Goal: Task Accomplishment & Management: Use online tool/utility

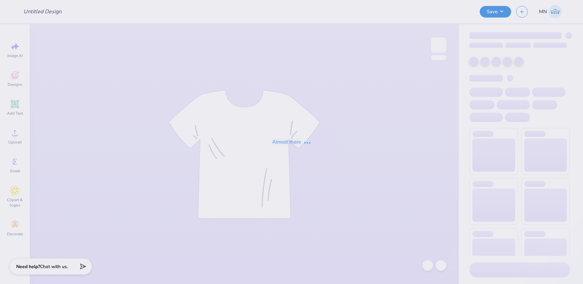
type input "DLX Events : [PERSON_NAME]"
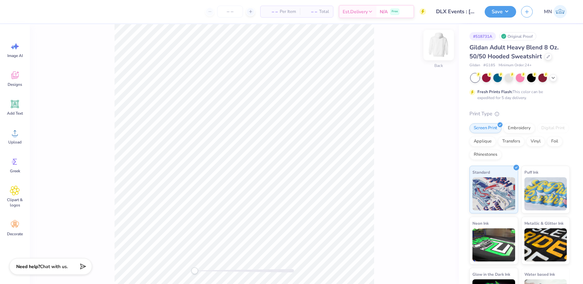
drag, startPoint x: 429, startPoint y: 53, endPoint x: 439, endPoint y: 46, distance: 12.5
click at [431, 52] on div "Back" at bounding box center [244, 154] width 429 height 260
click at [439, 46] on img at bounding box center [439, 45] width 26 height 26
drag, startPoint x: 19, startPoint y: 138, endPoint x: 24, endPoint y: 140, distance: 4.9
click at [21, 139] on div "Upload" at bounding box center [15, 136] width 24 height 25
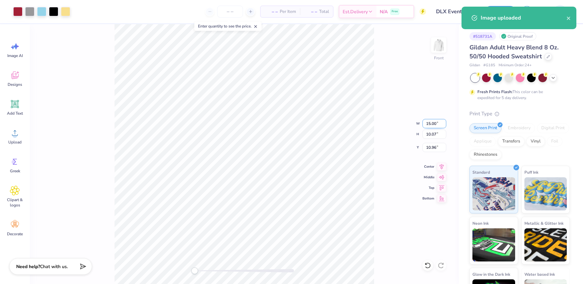
click at [432, 126] on input "15.00" at bounding box center [435, 123] width 24 height 9
type input "12.00"
type input "8.06"
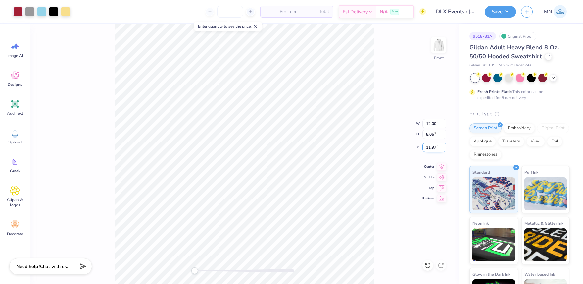
click at [433, 151] on input "11.97" at bounding box center [435, 147] width 24 height 9
type input "6"
click at [500, 15] on button "Save" at bounding box center [500, 11] width 31 height 12
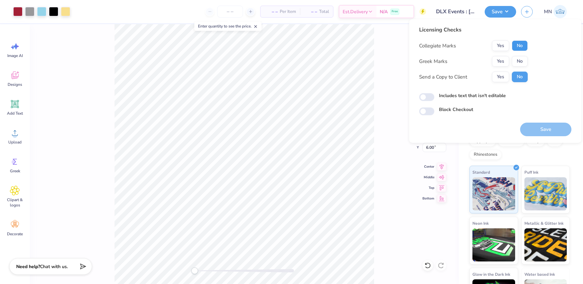
click at [523, 45] on button "No" at bounding box center [520, 45] width 16 height 11
click at [520, 59] on button "No" at bounding box center [520, 61] width 16 height 11
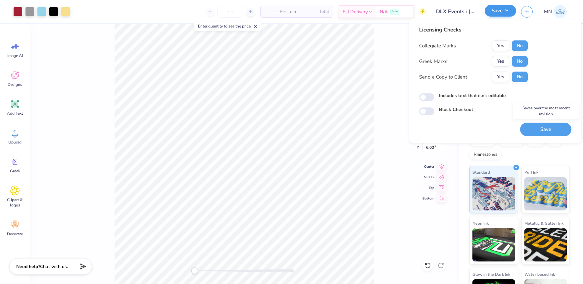
click at [543, 133] on button "Save" at bounding box center [545, 130] width 51 height 14
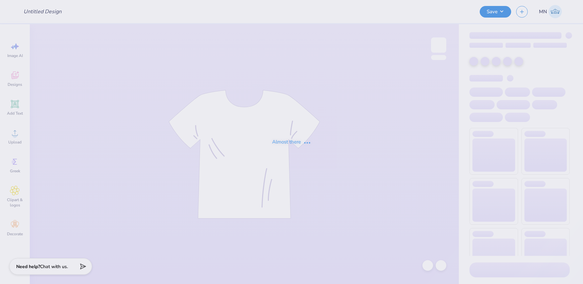
type input "Updated NSSLHA Stamps"
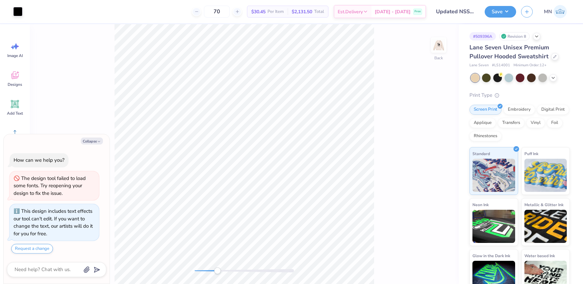
drag, startPoint x: 201, startPoint y: 271, endPoint x: 223, endPoint y: 267, distance: 22.5
click at [218, 271] on div "Accessibility label" at bounding box center [217, 270] width 7 height 7
drag, startPoint x: 225, startPoint y: 271, endPoint x: 228, endPoint y: 267, distance: 4.8
click at [228, 271] on div "Accessibility label" at bounding box center [227, 270] width 7 height 7
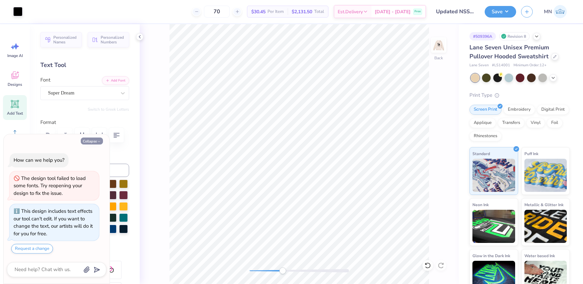
drag, startPoint x: 97, startPoint y: 139, endPoint x: 93, endPoint y: 140, distance: 3.5
click at [96, 139] on button "Collapse" at bounding box center [92, 140] width 22 height 7
type textarea "x"
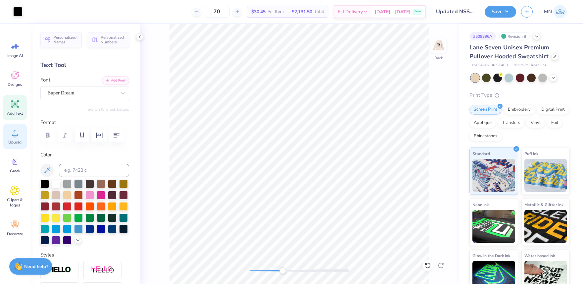
click at [18, 137] on icon at bounding box center [15, 133] width 10 height 10
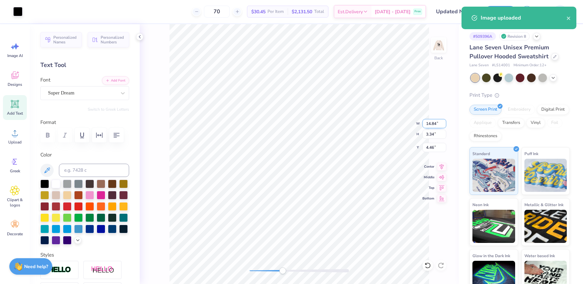
click at [436, 125] on input "14.84" at bounding box center [435, 123] width 24 height 9
type input "3.49"
type input "0.79"
type input "5.73"
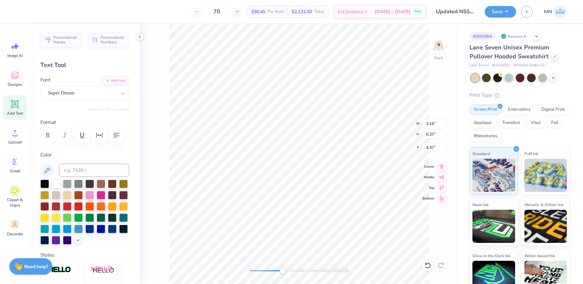
scroll to position [0, 0]
type textarea "At The [GEOGRAPHIC_DATA][US_STATE]"
drag, startPoint x: 282, startPoint y: 269, endPoint x: 307, endPoint y: 267, distance: 25.5
click at [305, 269] on div "Accessibility label" at bounding box center [304, 270] width 7 height 7
click at [323, 205] on li "Group" at bounding box center [328, 206] width 52 height 13
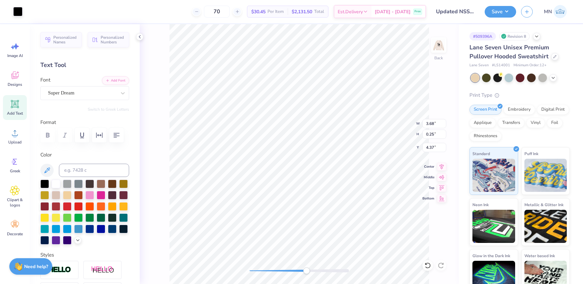
type input "2.14"
type input "0.27"
type input "3.98"
type input "3.94"
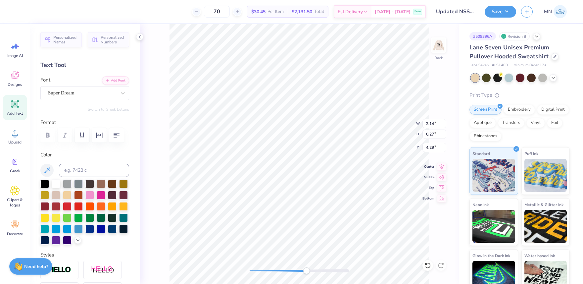
type textarea "NSSLHA Chapter"
click at [295, 191] on li "Group" at bounding box center [298, 196] width 52 height 13
click at [290, 110] on li "Copy" at bounding box center [306, 114] width 52 height 13
click at [248, 262] on div "Back W 3.68 3.68 " H 1.54 1.54 " Y 3.00 3.00 " Center Middle Top Bottom" at bounding box center [299, 154] width 319 height 260
click at [230, 265] on div "Back" at bounding box center [299, 154] width 319 height 260
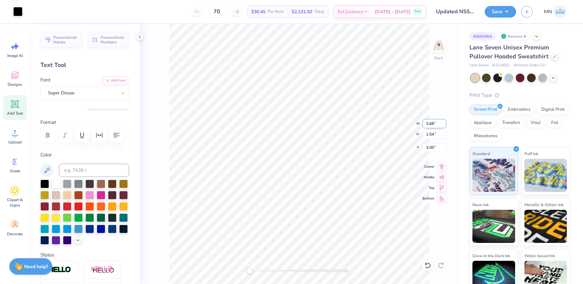
click at [432, 123] on input "3.68" at bounding box center [435, 123] width 24 height 9
type input "3.50"
type input "1.46"
click at [431, 148] on input "3.04" at bounding box center [435, 147] width 24 height 9
type input "3"
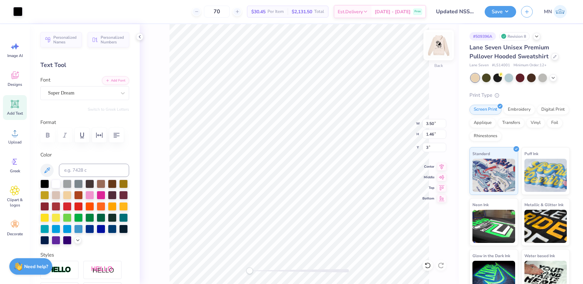
click at [432, 48] on img at bounding box center [439, 45] width 26 height 26
drag, startPoint x: 250, startPoint y: 272, endPoint x: 262, endPoint y: 267, distance: 12.4
click at [261, 272] on div "Accessibility label" at bounding box center [261, 270] width 7 height 7
click at [437, 50] on img at bounding box center [439, 45] width 26 height 26
drag, startPoint x: 262, startPoint y: 273, endPoint x: 289, endPoint y: 267, distance: 27.7
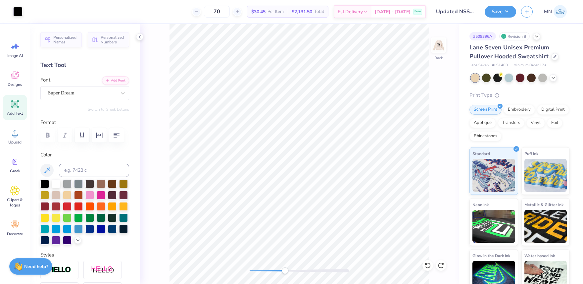
click at [286, 271] on div "Accessibility label" at bounding box center [285, 270] width 7 height 7
drag, startPoint x: 292, startPoint y: 270, endPoint x: 312, endPoint y: 268, distance: 19.9
click at [312, 268] on div "Accessibility label" at bounding box center [310, 270] width 7 height 7
click at [429, 125] on input "3.67" at bounding box center [435, 123] width 24 height 9
type input "3.50"
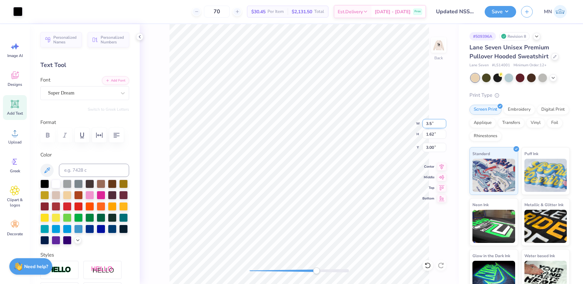
type input "1.55"
click at [432, 148] on input "3.04" at bounding box center [435, 147] width 24 height 9
type input "3.00"
click at [203, 254] on div "Back W 3.50 3.50 " H 1.55 1.55 " Y 3.00 3.00 " Center Middle Top Bottom" at bounding box center [299, 154] width 319 height 260
click at [439, 45] on img at bounding box center [439, 45] width 26 height 26
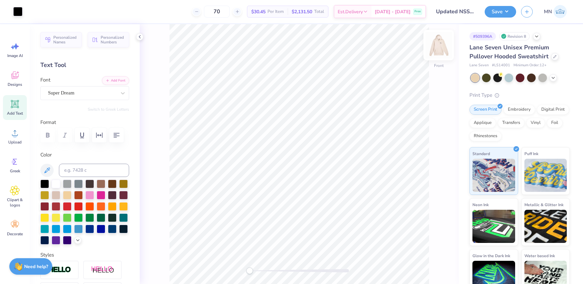
click at [433, 48] on img at bounding box center [439, 45] width 26 height 26
click at [218, 265] on div "Back" at bounding box center [299, 154] width 319 height 260
click at [431, 47] on img at bounding box center [439, 45] width 26 height 26
drag, startPoint x: 251, startPoint y: 269, endPoint x: 269, endPoint y: 267, distance: 17.6
click at [268, 268] on div "Accessibility label" at bounding box center [268, 270] width 7 height 7
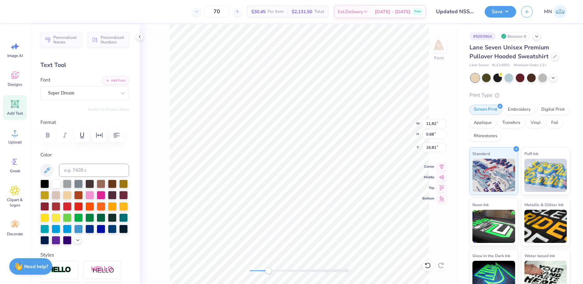
scroll to position [0, 1]
type textarea "At The [GEOGRAPHIC_DATA][US_STATE]"
type input "0.18"
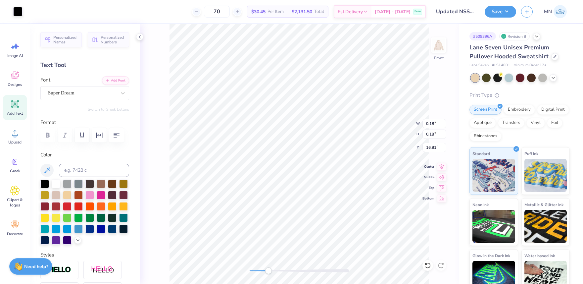
type input "16.81"
click at [353, 212] on li "Group" at bounding box center [357, 211] width 52 height 13
click at [359, 161] on li "Duplicate" at bounding box center [364, 159] width 52 height 13
type input "17.72"
type textarea "NSSLHA Chapter"
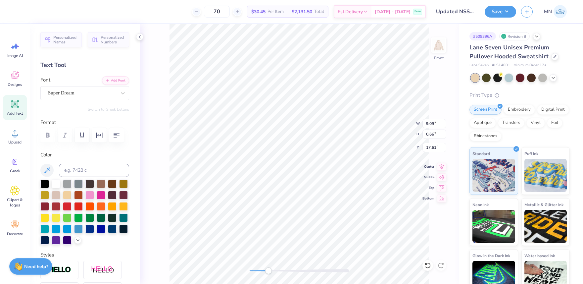
scroll to position [0, 2]
click at [235, 267] on div "Front" at bounding box center [299, 154] width 319 height 260
drag, startPoint x: 270, startPoint y: 271, endPoint x: 286, endPoint y: 159, distance: 113.5
click at [302, 210] on li "Group" at bounding box center [310, 211] width 52 height 13
click at [435, 134] on input "12.27" at bounding box center [435, 133] width 24 height 9
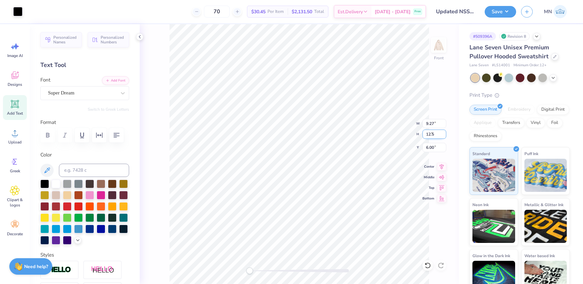
type input "12.5"
type input "9.44"
type input "12.50"
drag, startPoint x: 432, startPoint y: 145, endPoint x: 427, endPoint y: 145, distance: 5.3
click at [432, 145] on input "6.00" at bounding box center [435, 147] width 24 height 9
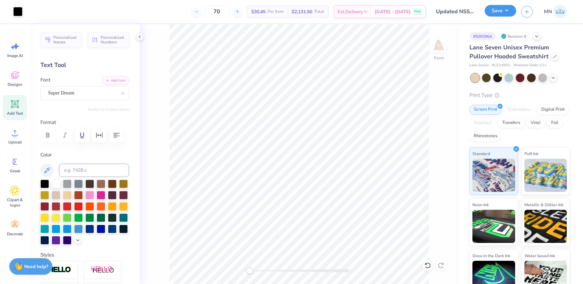
click at [505, 8] on button "Save" at bounding box center [500, 11] width 31 height 12
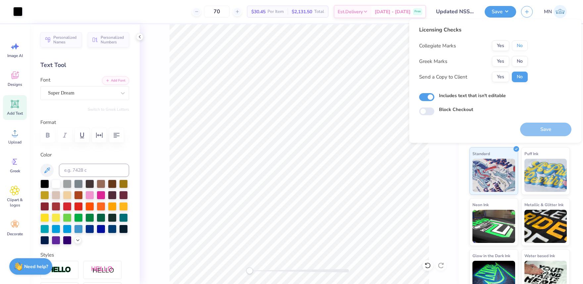
drag, startPoint x: 522, startPoint y: 42, endPoint x: 515, endPoint y: 52, distance: 11.9
click at [522, 42] on button "No" at bounding box center [520, 45] width 16 height 11
click at [523, 60] on button "No" at bounding box center [520, 61] width 16 height 11
click at [500, 44] on button "Yes" at bounding box center [500, 45] width 17 height 11
drag, startPoint x: 546, startPoint y: 130, endPoint x: 479, endPoint y: 115, distance: 69.0
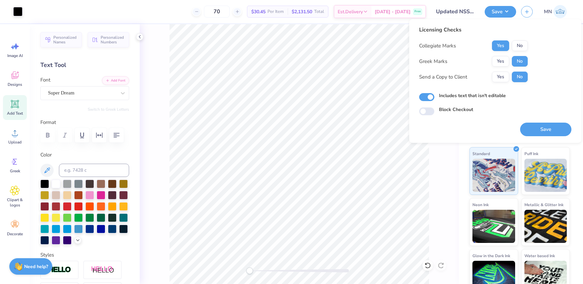
click at [534, 127] on button "Save" at bounding box center [545, 130] width 51 height 14
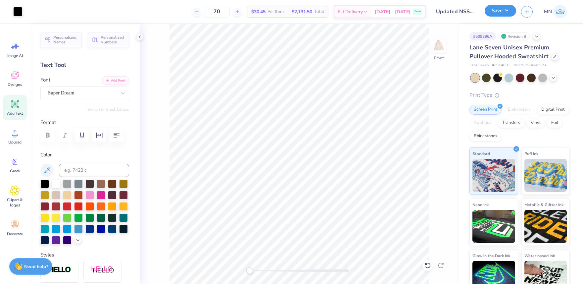
drag, startPoint x: 502, startPoint y: 12, endPoint x: 496, endPoint y: 12, distance: 5.6
click at [502, 12] on button "Save" at bounding box center [500, 11] width 31 height 12
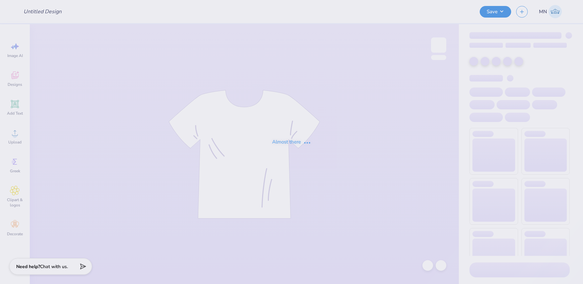
type input "Updated NSSLHA Stamps"
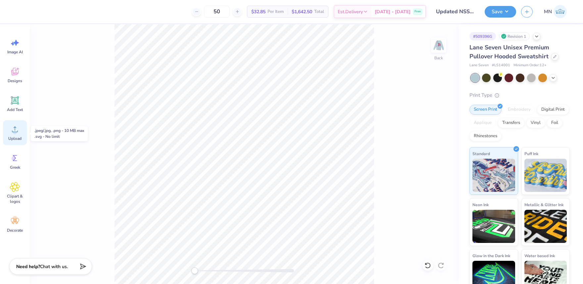
click at [4, 140] on div "Upload" at bounding box center [15, 132] width 24 height 25
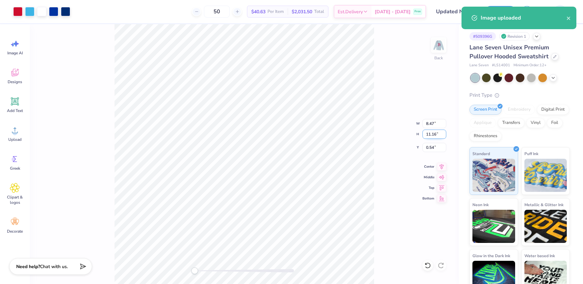
click at [432, 133] on input "11.16" at bounding box center [435, 133] width 24 height 9
type input "4"
type input "3.04"
type input "4.00"
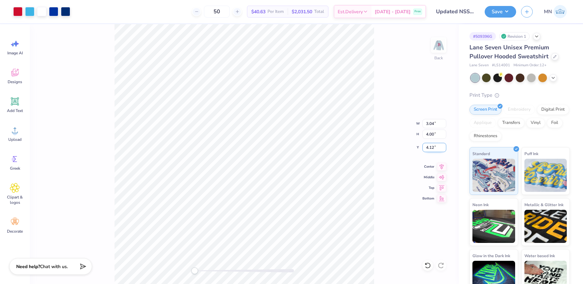
click at [433, 148] on input "4.12" at bounding box center [435, 147] width 24 height 9
type input "3"
drag, startPoint x: 194, startPoint y: 271, endPoint x: 237, endPoint y: 267, distance: 43.8
click at [234, 270] on div "Accessibility label" at bounding box center [234, 270] width 7 height 7
click at [16, 102] on icon at bounding box center [15, 101] width 8 height 8
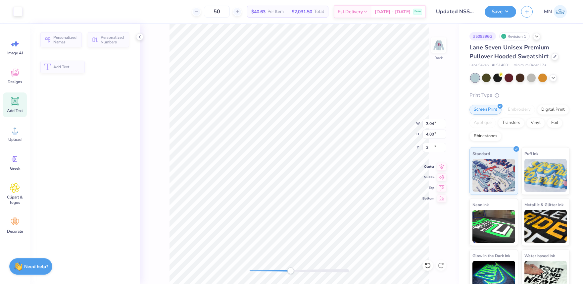
type input "7.96"
type input "2.30"
type input "4.97"
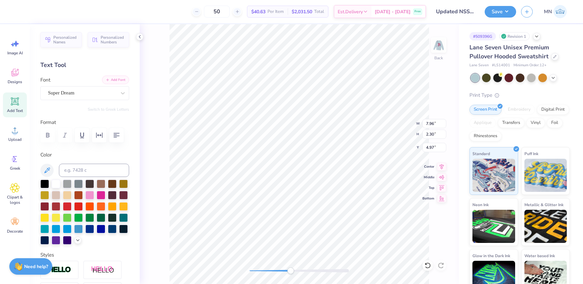
click at [113, 82] on button "Add Font" at bounding box center [115, 80] width 27 height 9
paste textarea "NSSLHA"
type textarea "NSSLHA"
type input "3.04"
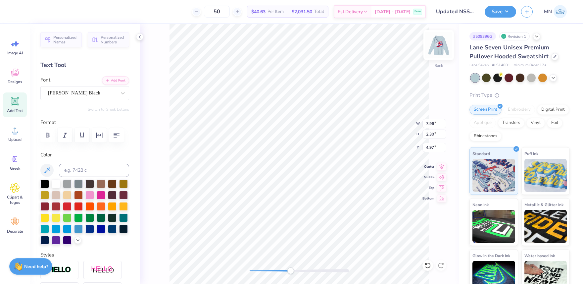
type input "4.00"
type input "3.00"
type input "14.37"
type input "2.29"
type input "7.00"
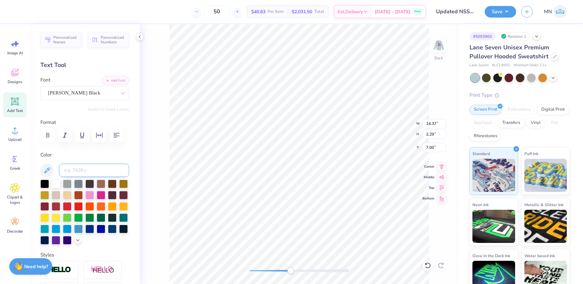
click at [91, 168] on input at bounding box center [94, 170] width 70 height 13
type input "186"
type input "7.52"
type input "1.20"
type input "8.09"
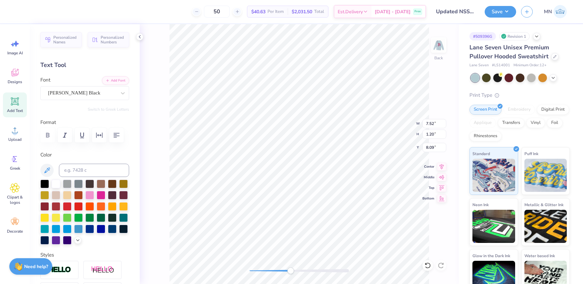
type input "2.49"
type input "0.40"
type input "8.64"
type input "2.12"
type input "0.34"
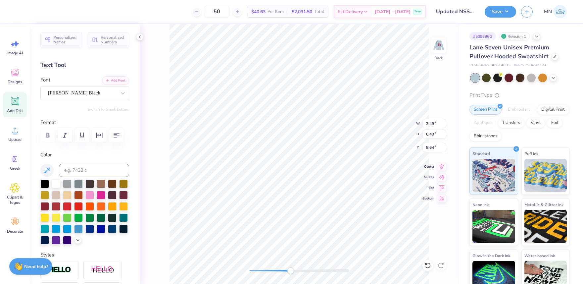
type input "6.45"
click at [257, 7] on div "Art colors 50 $40.63 Per Item $2,031.50 Total Est. Delivery Sep 25 - 28 Free De…" at bounding box center [291, 142] width 583 height 284
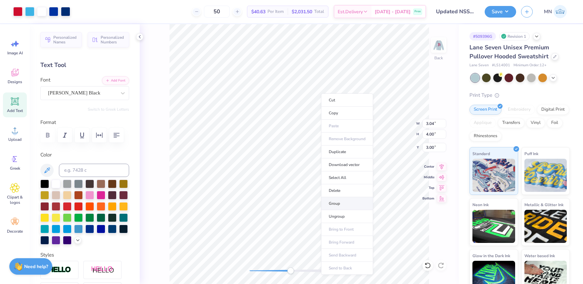
click at [351, 202] on li "Group" at bounding box center [347, 203] width 52 height 13
click at [229, 262] on div "Back W 3.04 3.04 " H 4.00 4.00 " Y 3.00 3.00 " Center Middle Top Bottom" at bounding box center [299, 154] width 319 height 260
type input "3.03"
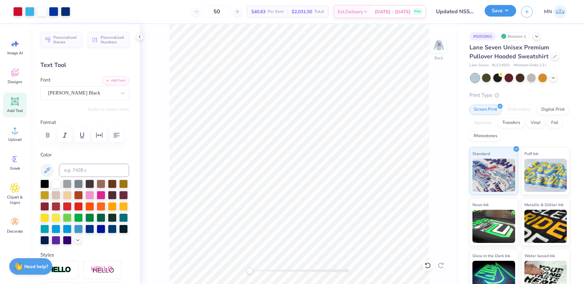
click at [494, 15] on button "Save" at bounding box center [500, 11] width 31 height 12
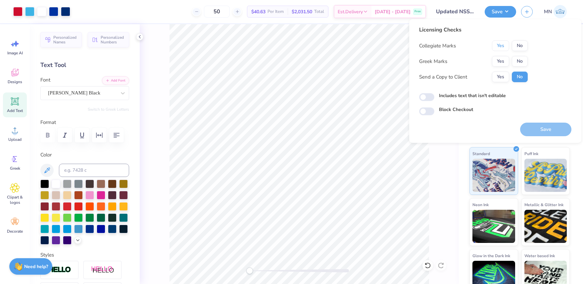
drag, startPoint x: 504, startPoint y: 49, endPoint x: 509, endPoint y: 54, distance: 7.0
click at [504, 49] on button "Yes" at bounding box center [500, 45] width 17 height 11
click at [521, 62] on button "No" at bounding box center [520, 61] width 16 height 11
drag, startPoint x: 539, startPoint y: 133, endPoint x: 534, endPoint y: 129, distance: 6.6
click at [539, 133] on button "Save" at bounding box center [545, 130] width 51 height 14
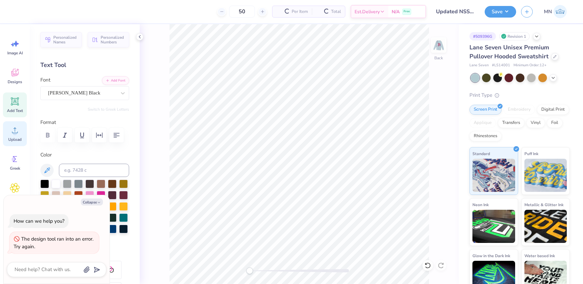
click at [13, 131] on icon at bounding box center [15, 130] width 10 height 10
click at [18, 104] on icon at bounding box center [15, 101] width 10 height 10
click at [18, 132] on icon at bounding box center [15, 130] width 10 height 10
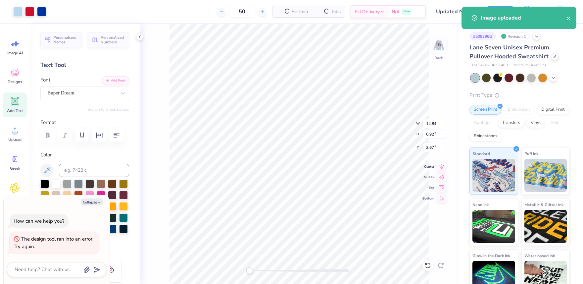
type textarea "x"
click at [431, 127] on input "14.84" at bounding box center [435, 123] width 24 height 9
type input "4"
type textarea "x"
type input "4.00"
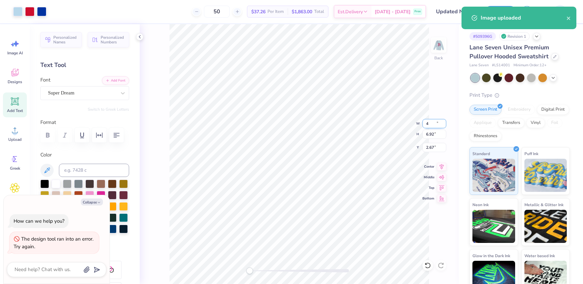
type input "1.86"
type input "5.19"
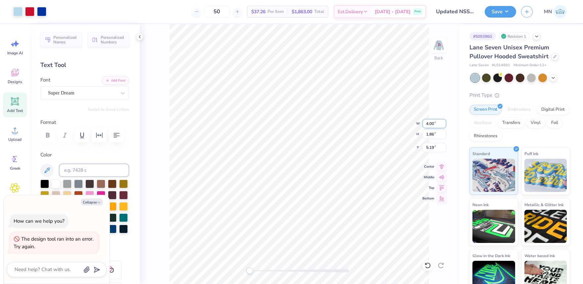
type textarea "x"
click at [435, 148] on input "5.19" at bounding box center [435, 147] width 24 height 9
type input "3"
click at [434, 49] on img at bounding box center [439, 45] width 26 height 26
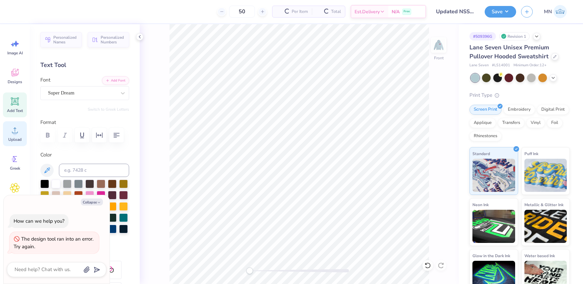
click at [16, 130] on icon at bounding box center [15, 130] width 10 height 10
click at [18, 131] on icon at bounding box center [15, 130] width 10 height 10
click at [11, 132] on icon at bounding box center [15, 130] width 10 height 10
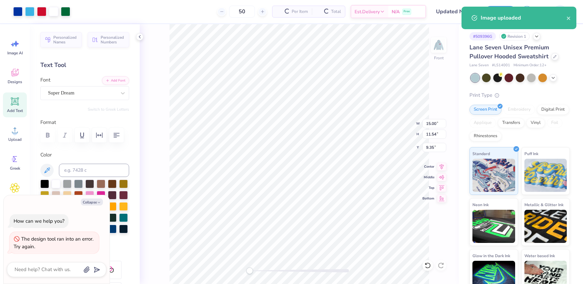
type textarea "x"
click at [433, 126] on input "15.00" at bounding box center [435, 123] width 24 height 9
type input "2"
type input "12"
type textarea "x"
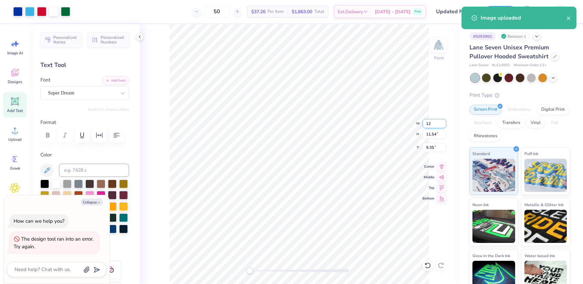
type input "12.00"
type input "9.23"
type input "10.51"
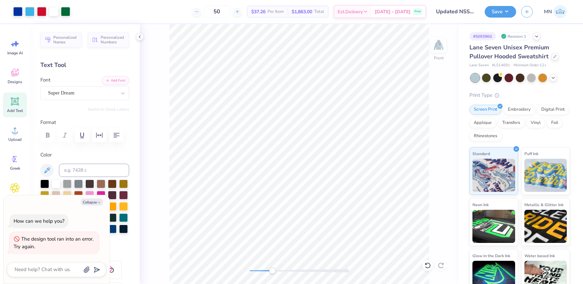
drag, startPoint x: 250, startPoint y: 272, endPoint x: 273, endPoint y: 267, distance: 23.6
click at [273, 270] on div "Accessibility label" at bounding box center [272, 270] width 7 height 7
drag, startPoint x: 17, startPoint y: 103, endPoint x: 21, endPoint y: 103, distance: 4.6
click at [17, 103] on icon at bounding box center [15, 101] width 6 height 6
click at [119, 82] on button "Add Font" at bounding box center [115, 80] width 27 height 9
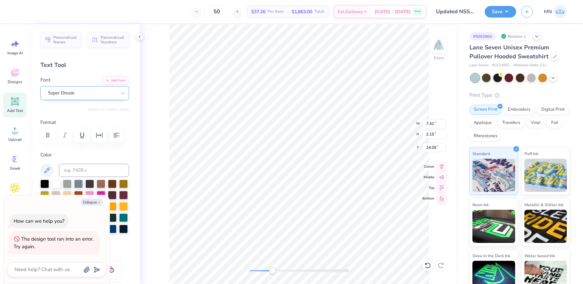
type textarea "x"
click at [106, 89] on div "Super Dream" at bounding box center [82, 93] width 70 height 10
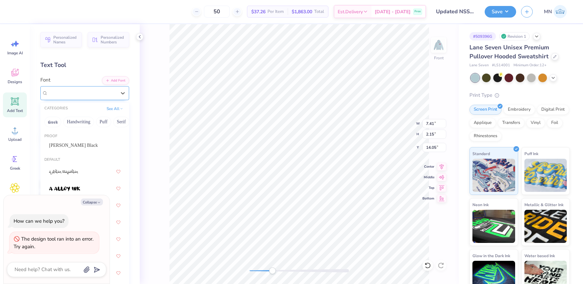
type input "t"
type textarea "x"
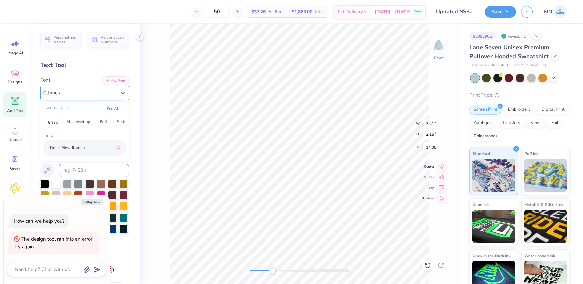
type input "times"
type textarea "x"
type input "12.00"
type input "9.23"
type input "10.51"
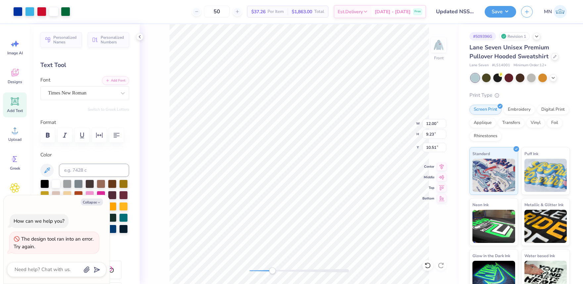
type textarea "x"
type input "7.74"
type input "2.05"
type input "19.91"
click at [115, 168] on input at bounding box center [94, 170] width 70 height 13
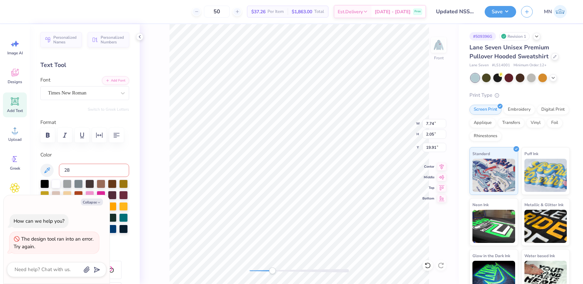
type input "286"
paste textarea "NSSLHA"
type textarea "x"
type textarea "NSSLHA"
drag, startPoint x: 273, startPoint y: 271, endPoint x: 254, endPoint y: 269, distance: 18.7
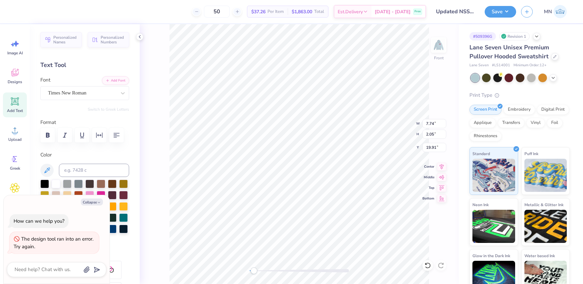
click at [254, 269] on div "Accessibility label" at bounding box center [254, 270] width 7 height 7
type textarea "x"
type input "5.07"
type input "0.94"
type input "21.37"
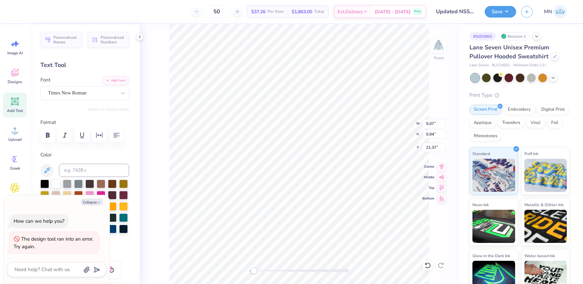
type textarea "x"
type textarea "NSSLHA"
type textarea "x"
type textarea "NSSLHA A"
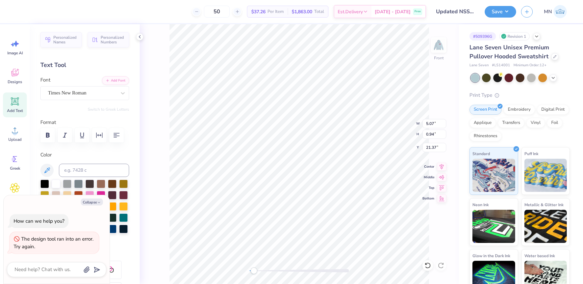
type textarea "x"
type textarea "NSSLHA AT"
type textarea "x"
type textarea "NSSLHA AT"
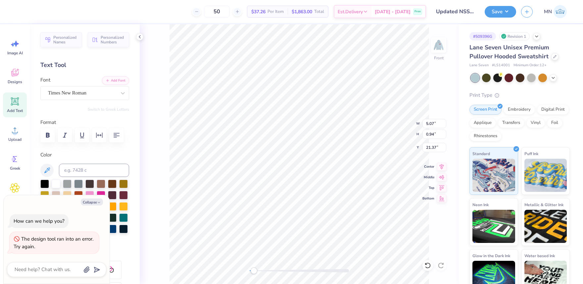
type textarea "x"
type textarea "NSSLHA AT t"
type textarea "x"
type textarea "NSSLHA AT"
type textarea "x"
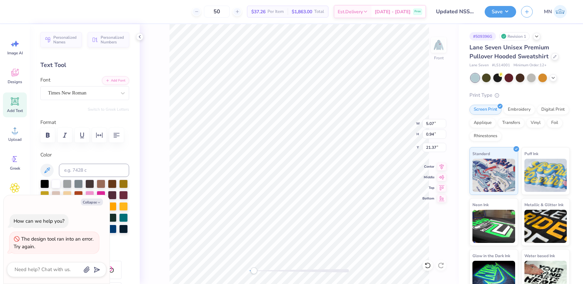
type textarea "NSSLHA A"
type textarea "x"
type textarea "NSSLHA A"
type textarea "x"
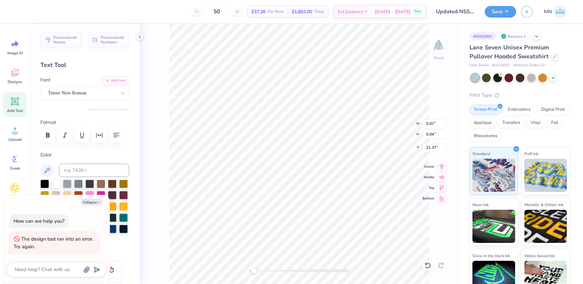
type textarea "NSSLHA"
type textarea "x"
type textarea "NSSLHA a"
type textarea "x"
type textarea "NSSLHA at"
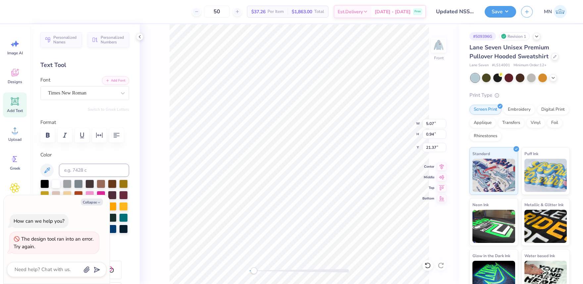
type textarea "x"
type textarea "NSSLHA at"
type textarea "x"
type textarea "NSSLHA at t"
type textarea "x"
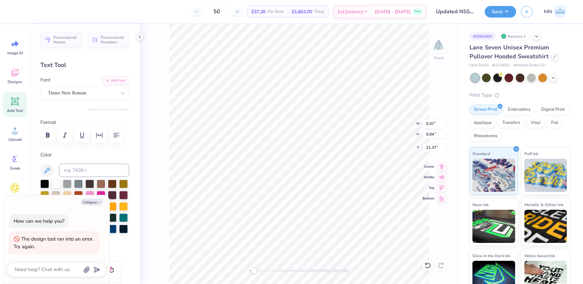
type textarea "NSSLHA at th"
type textarea "x"
type textarea "NSSLHA at the"
type textarea "x"
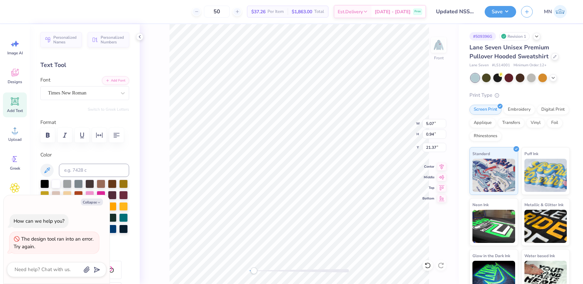
type textarea "NSSLHA at the"
type textarea "x"
type textarea "NSSLHA at the U"
type textarea "x"
type textarea "NSSLHA at the Un"
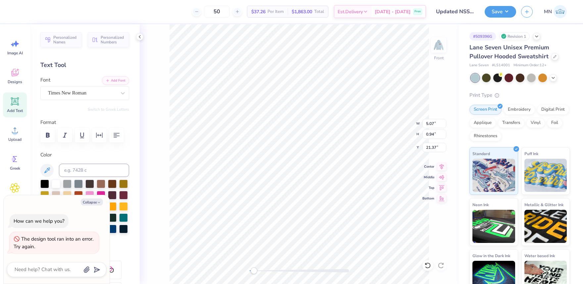
type textarea "x"
type textarea "NSSLHA at the Univ"
type textarea "x"
type textarea "NSSLHA at the Unive"
type textarea "x"
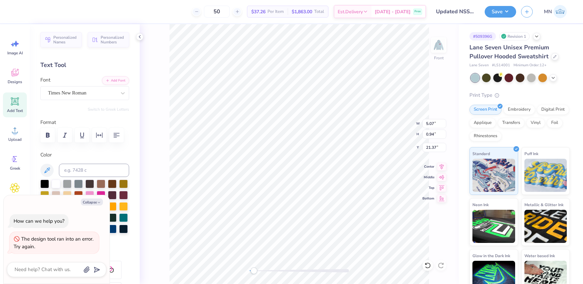
type textarea "NSSLHA at the Univer"
type textarea "x"
type textarea "NSSLHA at the Univers"
type textarea "x"
type textarea "NSSLHA at the Universi"
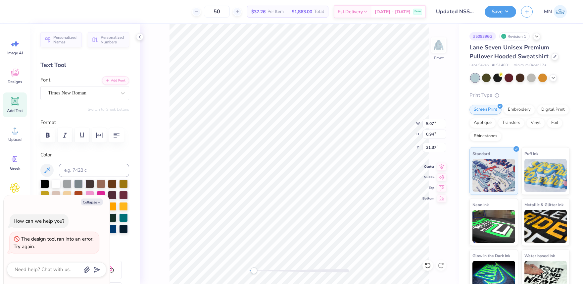
type textarea "x"
type textarea "NSSLHA at the Universit"
type textarea "x"
type textarea "NSSLHA at the University"
type textarea "x"
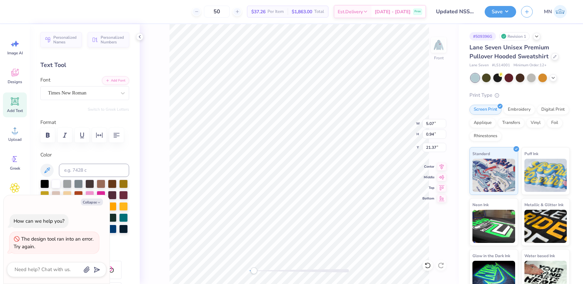
type textarea "NSSLHA at the University"
type textarea "x"
type textarea "NSSLHA at the University o"
type textarea "x"
type textarea "NSSLHA at the University og"
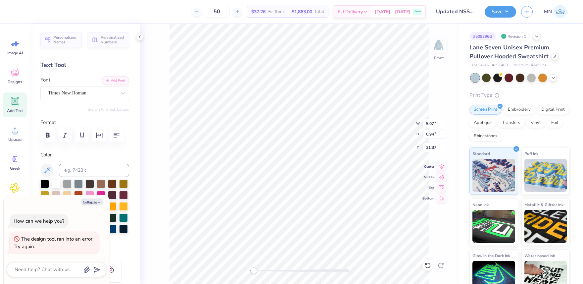
scroll to position [0, 4]
type textarea "x"
type textarea "NSSLHA at the University o"
type textarea "x"
type textarea "NSSLHA at the University of"
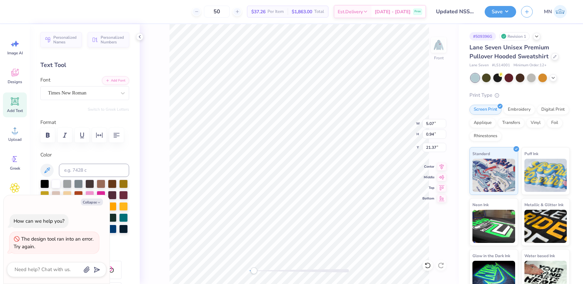
type textarea "x"
type textarea "NSSLHA at the University of"
type textarea "x"
type textarea "NSSLHA at the University of D"
type textarea "x"
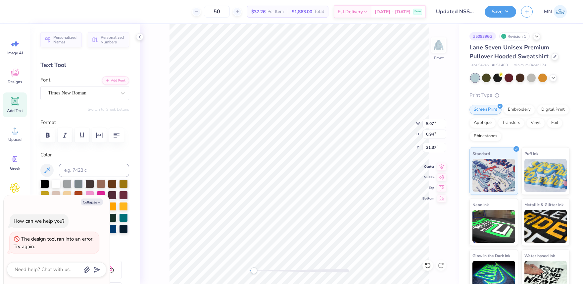
type textarea "NSSLHA at the University of De"
type textarea "x"
type textarea "NSSLHA at the University of Dela"
type textarea "x"
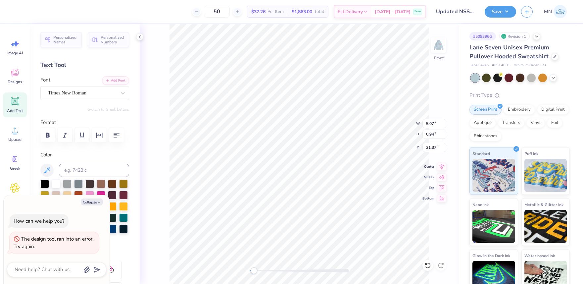
type textarea "NSSLHA at the University of Delaw"
type textarea "x"
type textarea "NSSLHA at the University of Delawa"
type textarea "x"
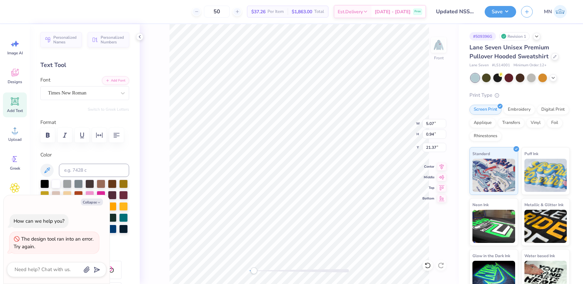
type textarea "NSSLHA at the University of Delawar"
type textarea "x"
type textarea "NSSLHA at the University of Delaware"
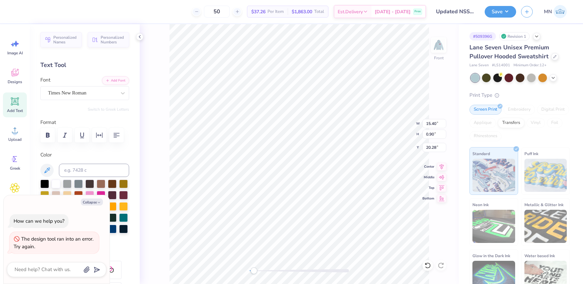
type textarea "x"
type input "8.62"
type input "0.50"
type input "20.67"
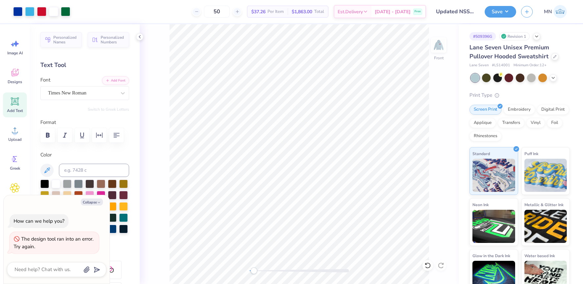
click at [456, 212] on div "Front" at bounding box center [299, 154] width 319 height 260
click at [21, 12] on div at bounding box center [17, 10] width 9 height 9
type textarea "x"
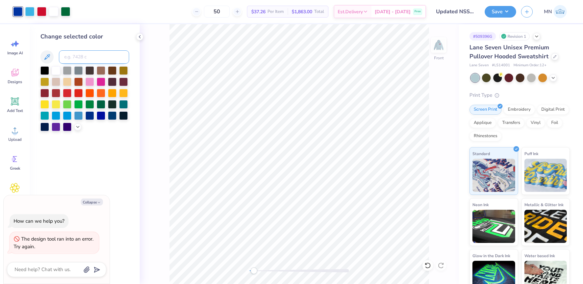
click at [77, 58] on input at bounding box center [94, 56] width 70 height 13
type input "288"
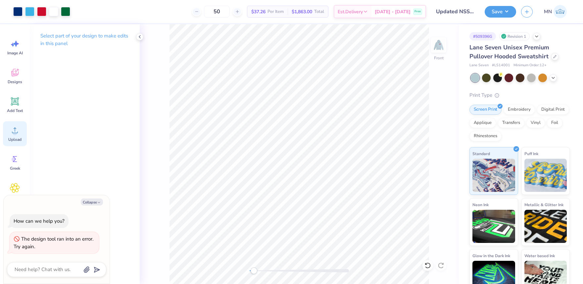
click at [9, 133] on div "Upload" at bounding box center [15, 133] width 24 height 25
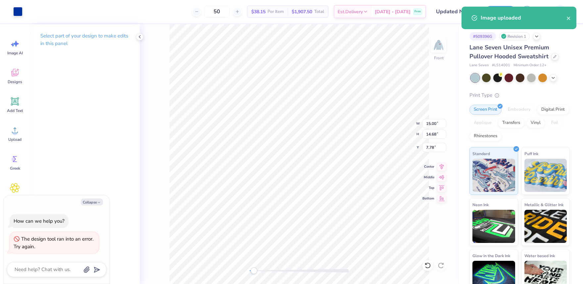
type textarea "x"
type input "0.72"
type input "0.71"
type input "21.76"
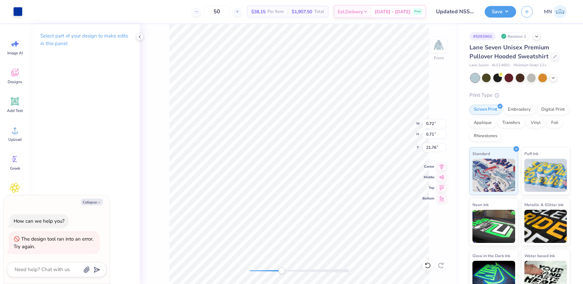
drag, startPoint x: 265, startPoint y: 271, endPoint x: 287, endPoint y: 268, distance: 21.7
click at [282, 270] on div "Accessibility label" at bounding box center [282, 270] width 7 height 7
type textarea "x"
type input "0.29"
type input "0.28"
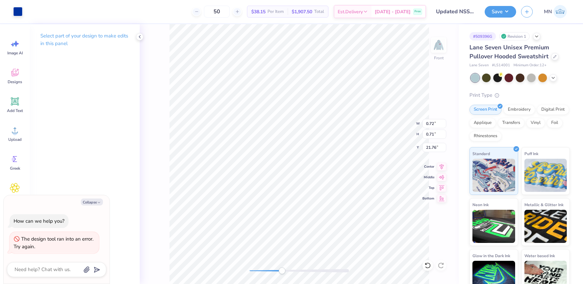
type input "20.07"
click at [18, 15] on div at bounding box center [17, 11] width 9 height 9
type textarea "x"
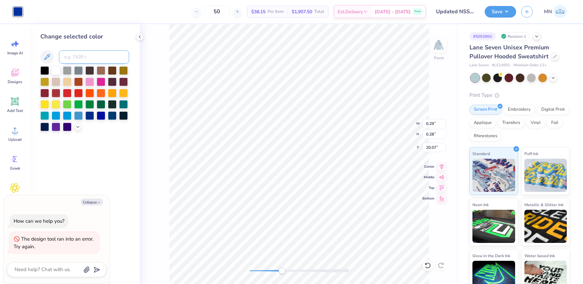
click at [82, 58] on input at bounding box center [94, 56] width 70 height 13
type input "288"
type textarea "x"
type input "19.97"
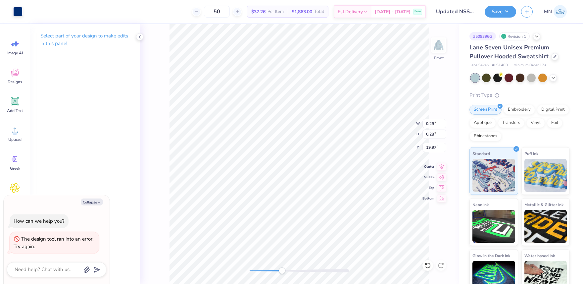
type textarea "x"
type input "0.22"
click at [248, 265] on div "Front" at bounding box center [299, 154] width 319 height 260
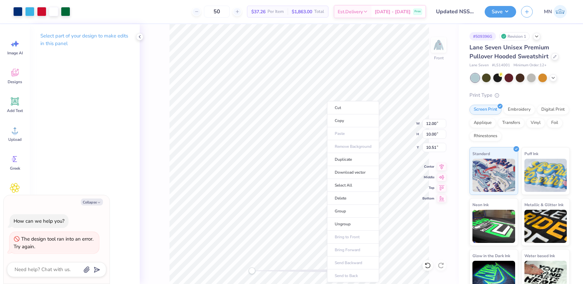
drag, startPoint x: 283, startPoint y: 272, endPoint x: 256, endPoint y: 267, distance: 27.6
click at [343, 213] on li "Group" at bounding box center [353, 211] width 52 height 13
type textarea "x"
click at [434, 147] on input "10.51" at bounding box center [435, 147] width 24 height 9
type input "6"
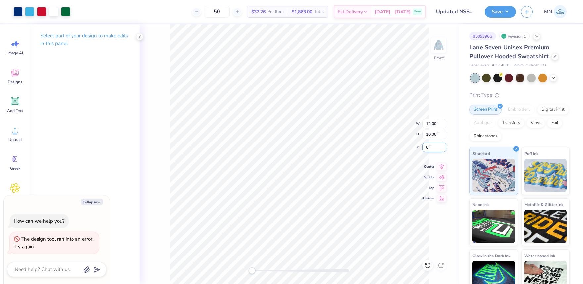
type textarea "x"
click at [436, 121] on input "12.00" at bounding box center [435, 123] width 24 height 9
type input "12.5"
type textarea "x"
type input "12.50"
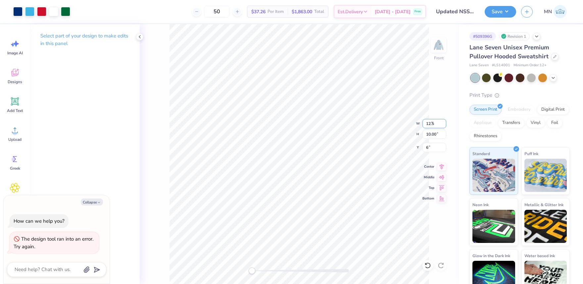
type input "10.42"
type input "6.00"
click at [434, 148] on input "6.00" at bounding box center [435, 147] width 24 height 9
click at [497, 13] on button "Save" at bounding box center [500, 11] width 31 height 12
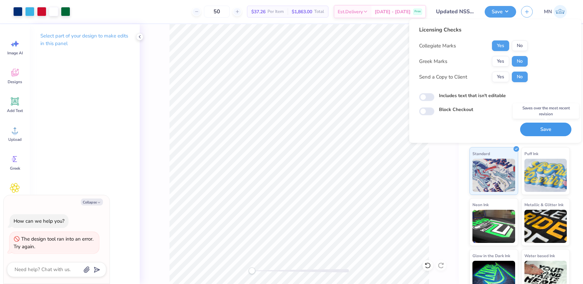
click at [541, 127] on button "Save" at bounding box center [545, 130] width 51 height 14
type textarea "x"
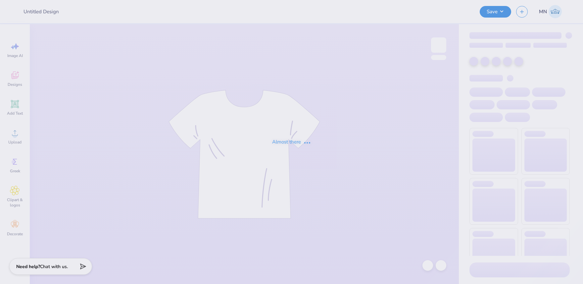
type input "Semi Formal"
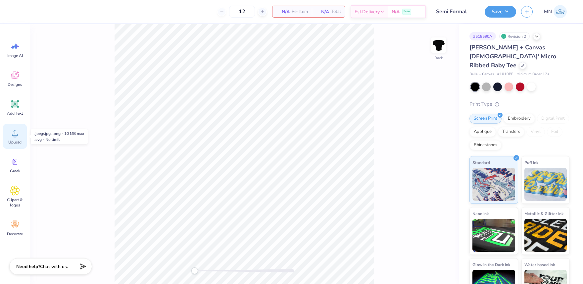
click at [19, 138] on div "Upload" at bounding box center [15, 136] width 24 height 25
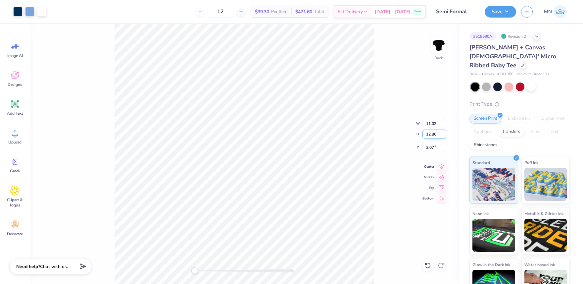
click at [431, 138] on input "12.86" at bounding box center [435, 133] width 24 height 9
type input "7"
type input "6.00"
type input "7.00"
type input "5.00"
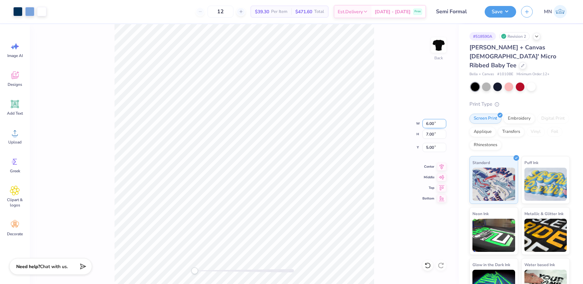
click at [435, 124] on input "6.00" at bounding box center [435, 123] width 24 height 9
type input "7.00"
type input "8.17"
type input "4.42"
click at [436, 149] on input "4.42" at bounding box center [435, 147] width 24 height 9
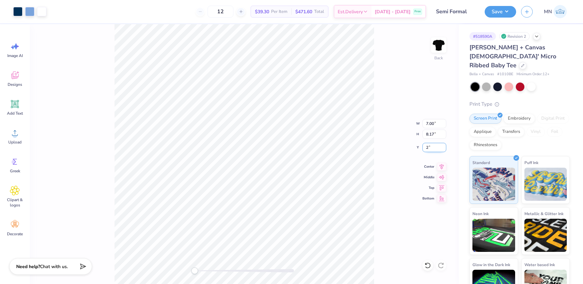
type input "2"
drag, startPoint x: 508, startPoint y: 11, endPoint x: 505, endPoint y: 18, distance: 7.9
click at [508, 11] on button "Save" at bounding box center [500, 12] width 31 height 12
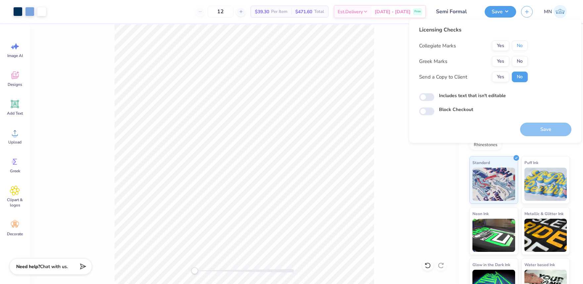
drag, startPoint x: 522, startPoint y: 45, endPoint x: 515, endPoint y: 51, distance: 8.9
click at [521, 45] on button "No" at bounding box center [520, 45] width 16 height 11
click at [501, 60] on button "Yes" at bounding box center [500, 61] width 17 height 11
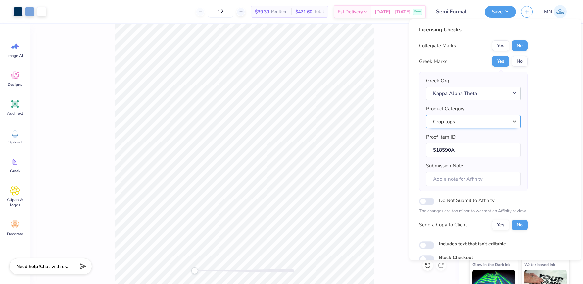
scroll to position [30, 0]
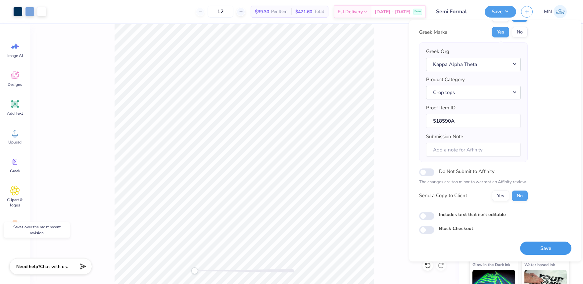
click at [546, 242] on button "Save" at bounding box center [545, 248] width 51 height 14
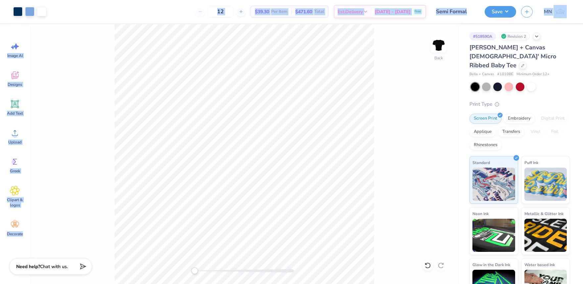
drag, startPoint x: 41, startPoint y: 280, endPoint x: 10, endPoint y: 313, distance: 45.7
click at [10, 283] on html "Art colors 12 $39.30 Per Item $471.60 Total Est. Delivery Sep 25 - 28 Free Desi…" at bounding box center [291, 142] width 583 height 284
drag, startPoint x: 48, startPoint y: 279, endPoint x: 33, endPoint y: 300, distance: 26.2
click at [33, 283] on html "Art colors 12 $39.30 Per Item $471.60 Total Est. Delivery Sep 25 - 28 Free Desi…" at bounding box center [291, 142] width 583 height 284
